Goal: Information Seeking & Learning: Learn about a topic

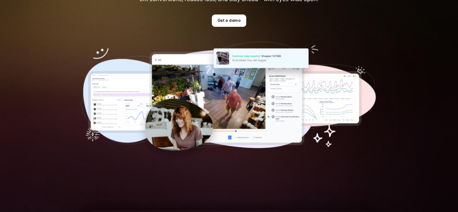
scroll to position [109, 0]
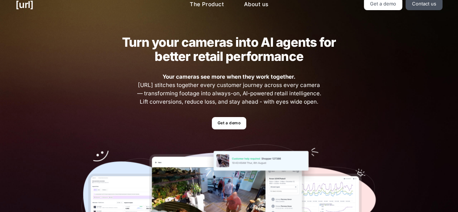
scroll to position [7, 0]
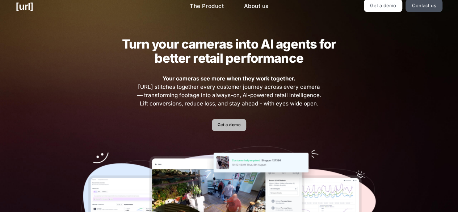
click at [222, 121] on link "Get a demo" at bounding box center [229, 125] width 34 height 13
